Goal: Find specific page/section: Find specific page/section

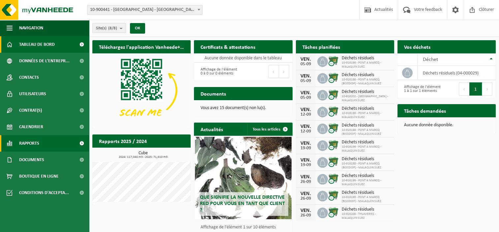
click at [42, 146] on link "Rapports" at bounding box center [44, 143] width 89 height 16
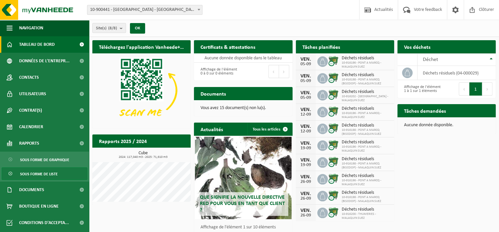
click at [44, 173] on span "Sous forme de liste" at bounding box center [39, 174] width 38 height 13
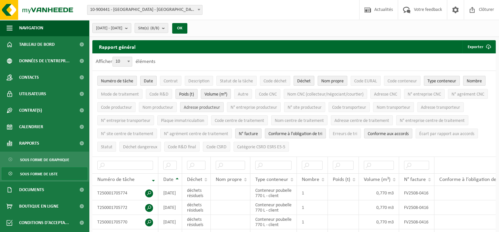
click at [220, 105] on span "Adresse producteur" at bounding box center [202, 107] width 36 height 5
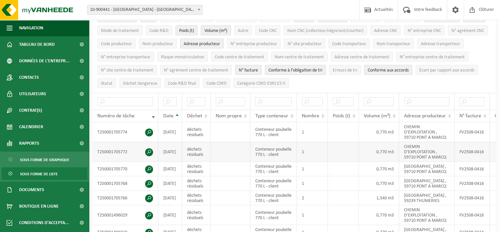
scroll to position [66, 0]
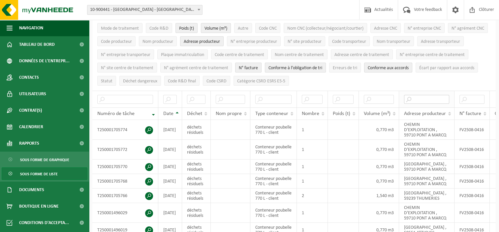
click at [424, 99] on input "text" at bounding box center [426, 99] width 45 height 9
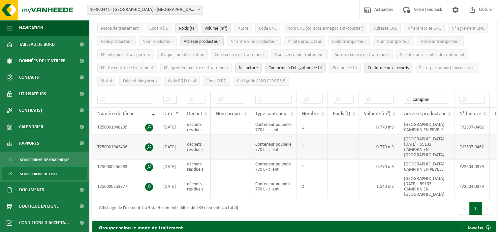
click at [148, 149] on span at bounding box center [149, 147] width 8 height 8
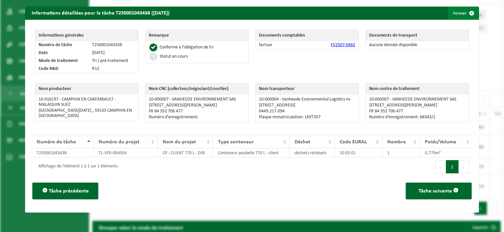
click at [457, 15] on button "Fermer" at bounding box center [463, 13] width 30 height 13
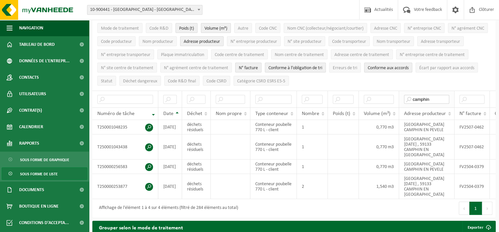
click at [434, 97] on input "camphin" at bounding box center [426, 99] width 45 height 9
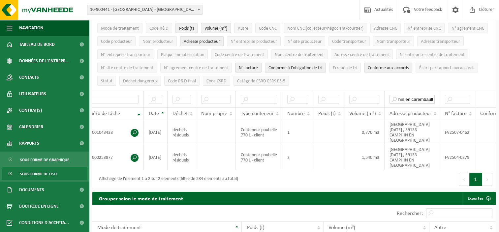
scroll to position [0, 0]
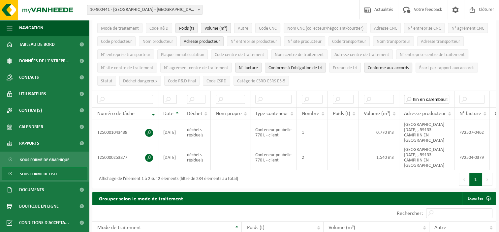
type input "camphin en carembault"
